Goal: Information Seeking & Learning: Learn about a topic

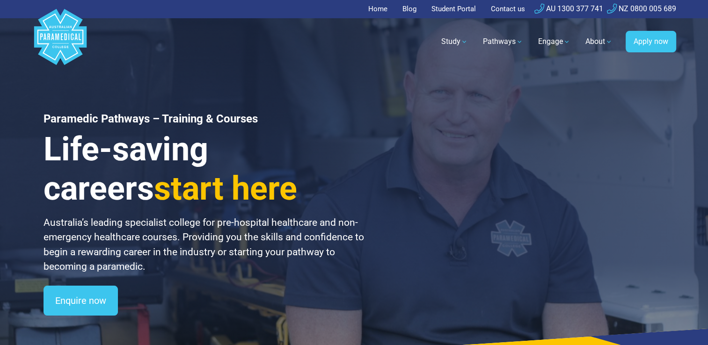
drag, startPoint x: 67, startPoint y: 23, endPoint x: 56, endPoint y: 40, distance: 20.0
drag, startPoint x: 56, startPoint y: 40, endPoint x: 45, endPoint y: 36, distance: 11.7
click at [36, 78] on div "Paramedic Pathways – Training & Courses Life-saving careers start here Australi…" at bounding box center [354, 188] width 655 height 376
click at [601, 140] on div "Paramedic Pathways – Training & Courses Life-saving careers start here Australi…" at bounding box center [354, 188] width 655 height 376
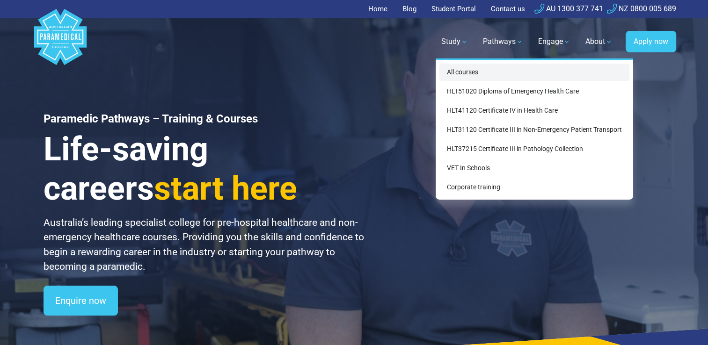
click at [461, 70] on link "All courses" at bounding box center [535, 72] width 190 height 17
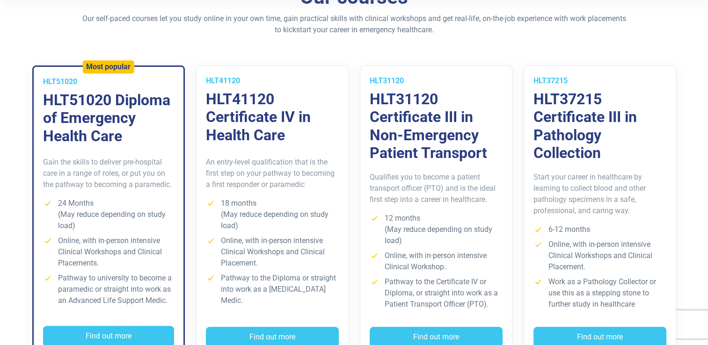
click at [13, 183] on section "Our courses Our self-paced courses let you study online in your own time, gain …" at bounding box center [354, 186] width 708 height 403
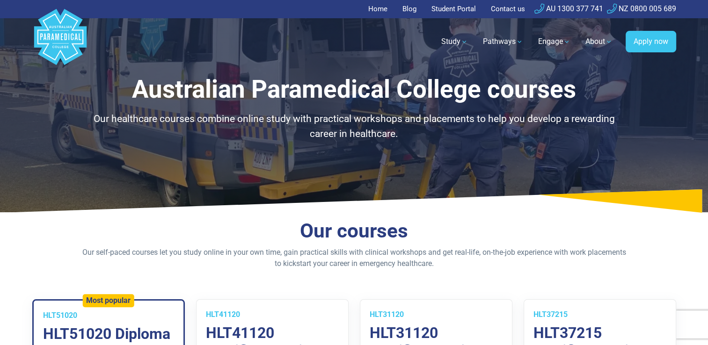
scroll to position [187, 0]
